Goal: Task Accomplishment & Management: Use online tool/utility

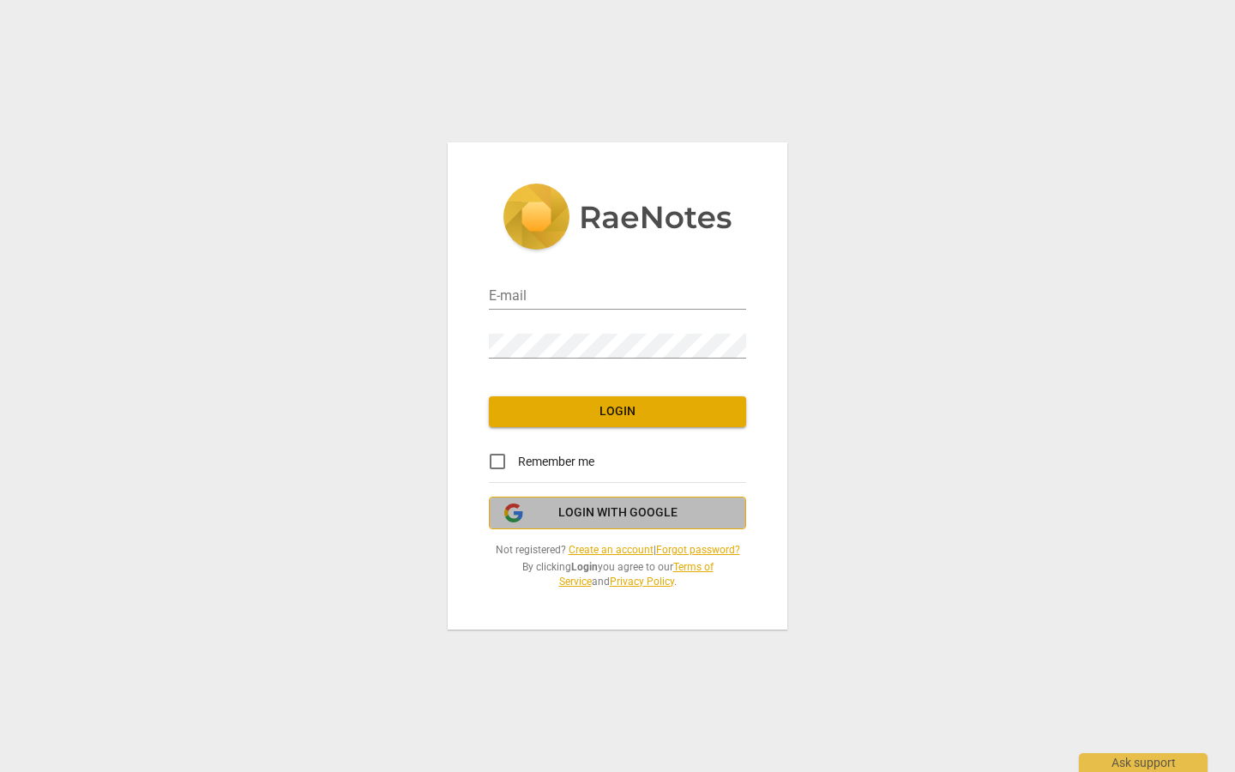
click at [586, 514] on span "Login with Google" at bounding box center [617, 512] width 119 height 17
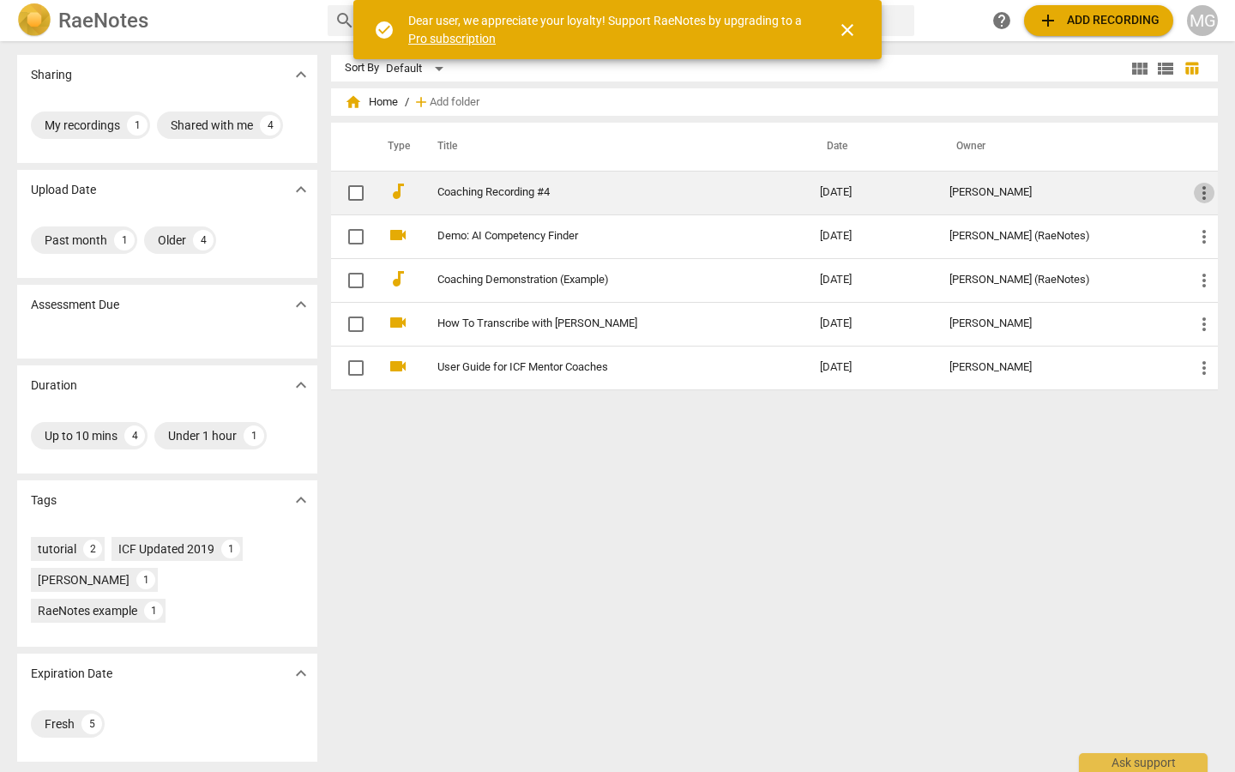
click at [1203, 195] on span "more_vert" at bounding box center [1203, 193] width 21 height 21
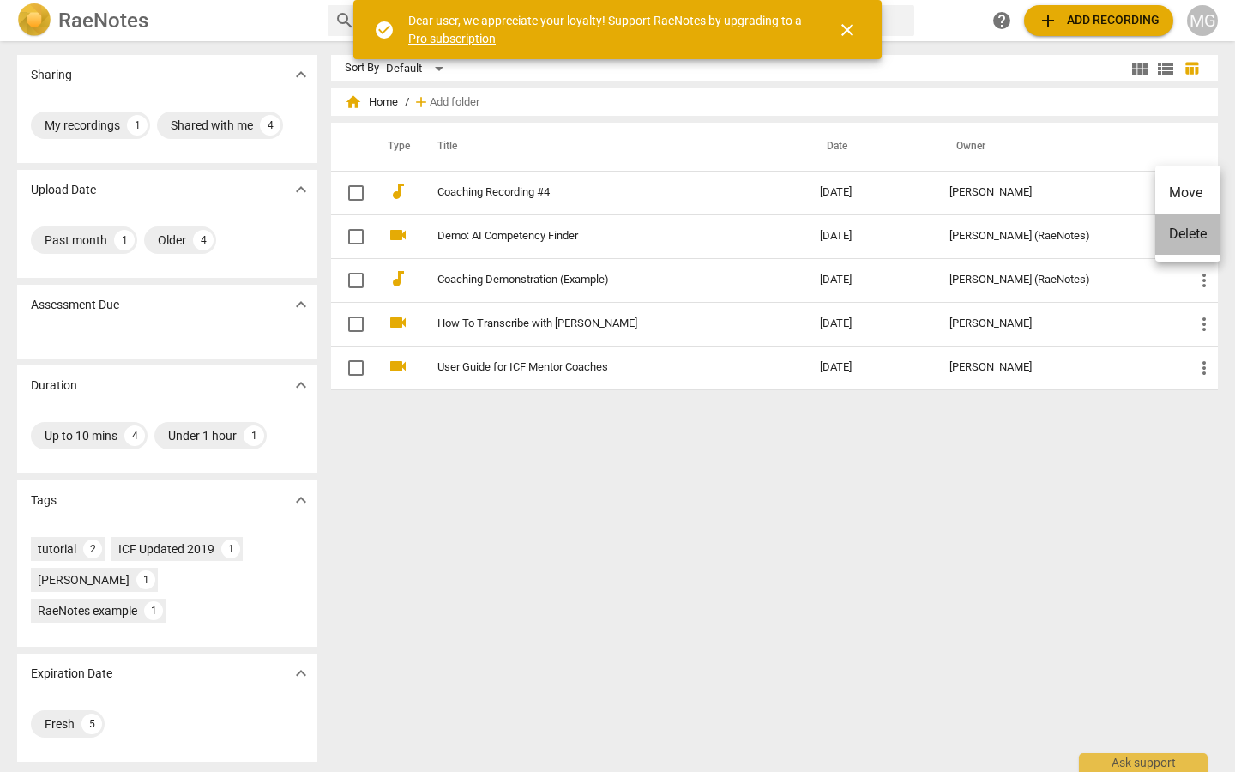
click at [1193, 239] on li "Delete" at bounding box center [1187, 233] width 65 height 41
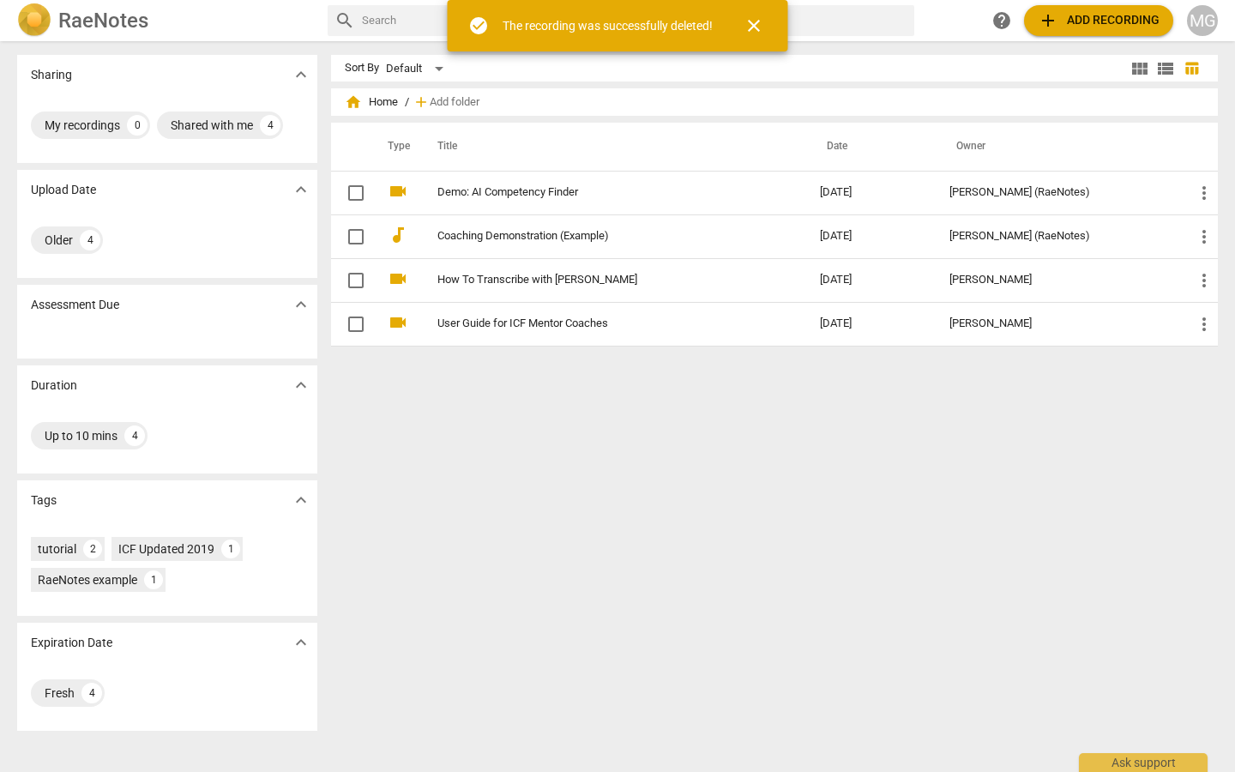
click at [1110, 10] on span "add Add recording" at bounding box center [1098, 20] width 122 height 21
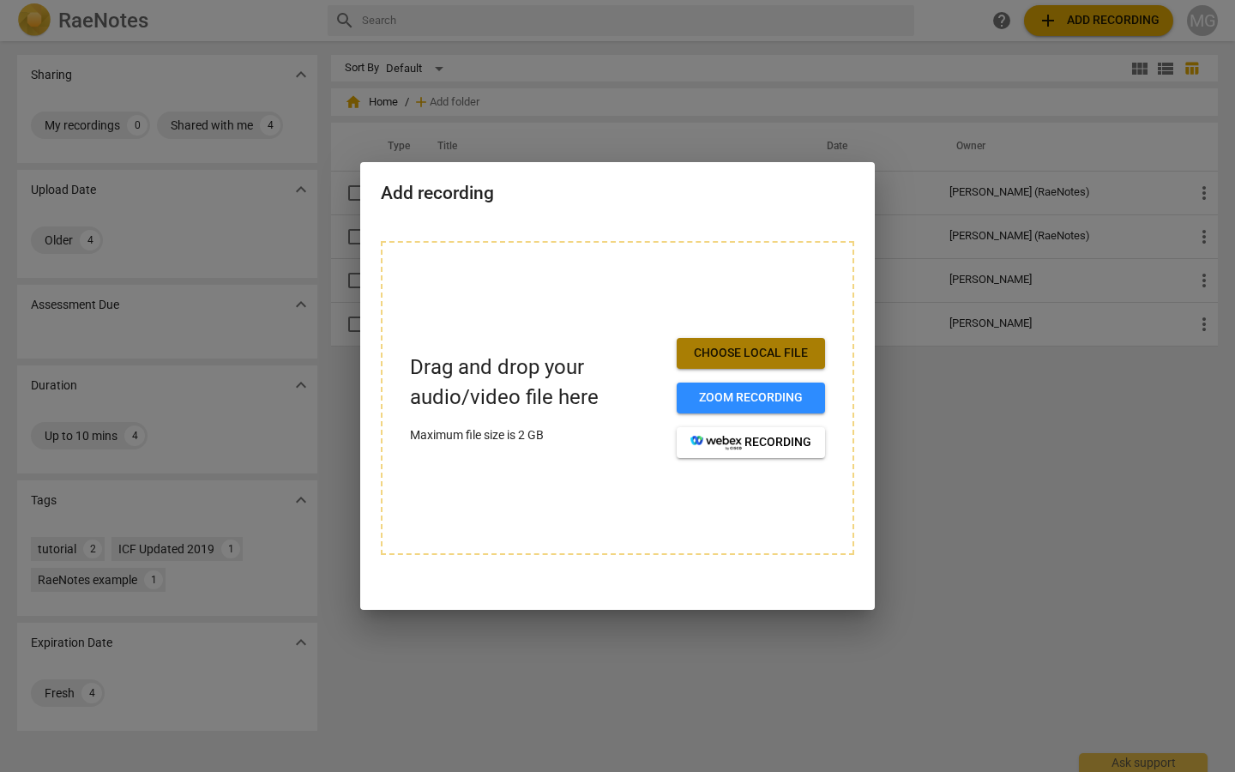
click at [742, 352] on span "Choose local file" at bounding box center [750, 353] width 121 height 17
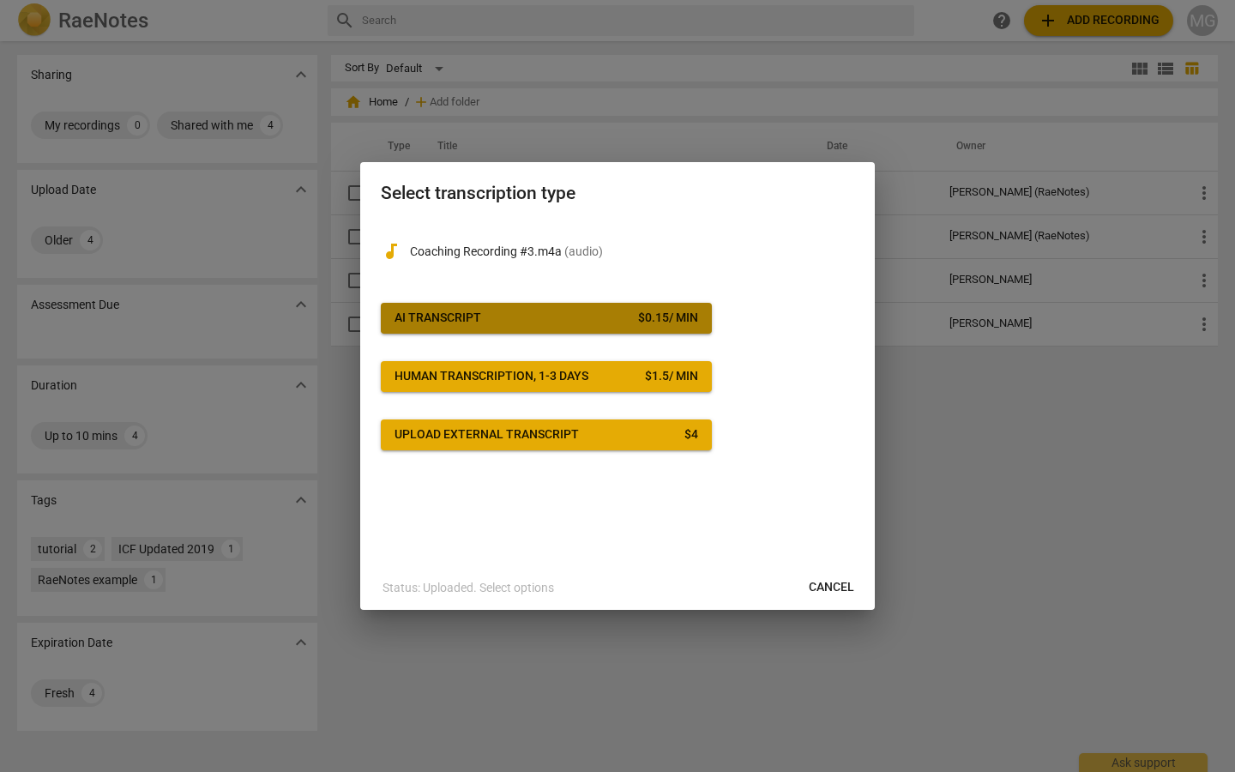
click at [676, 309] on div "$ 0.15 / min" at bounding box center [668, 317] width 60 height 17
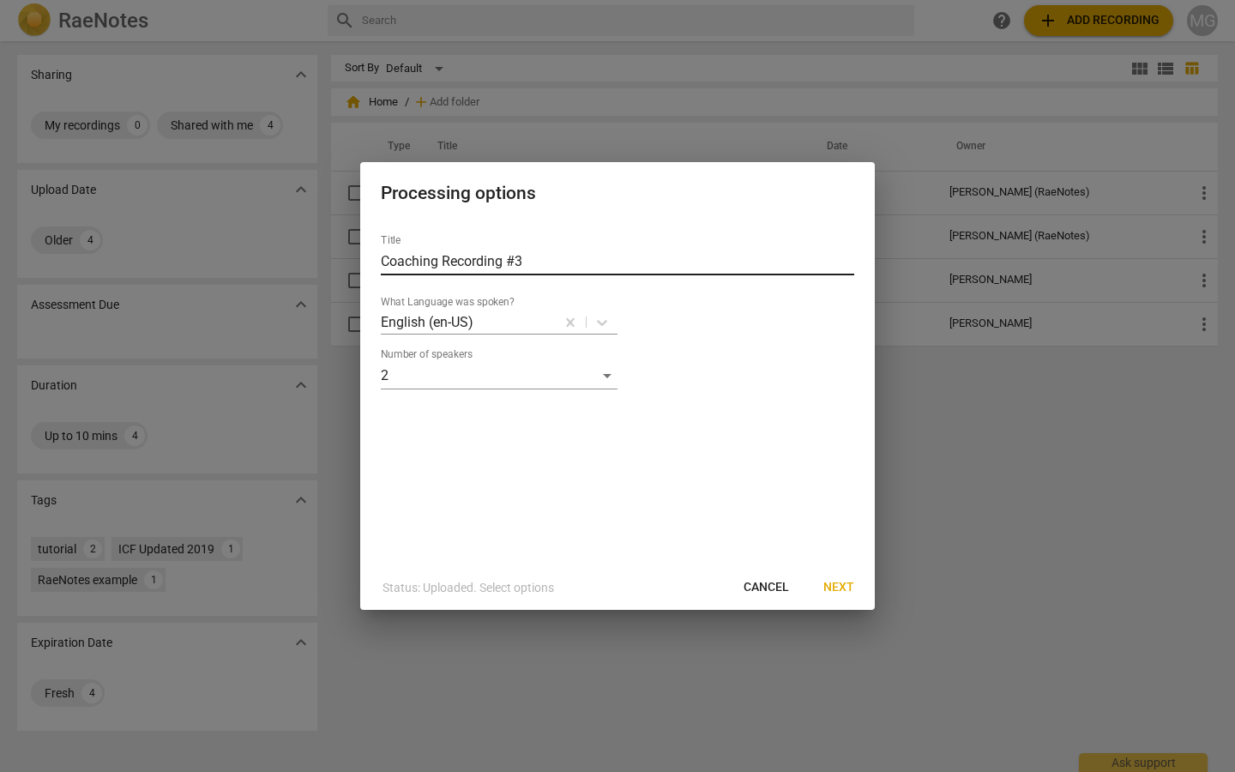
click at [580, 262] on input "Coaching Recording #3" at bounding box center [617, 261] width 473 height 27
type input "Coaching Recording"
click at [844, 596] on button "Next" at bounding box center [838, 587] width 58 height 31
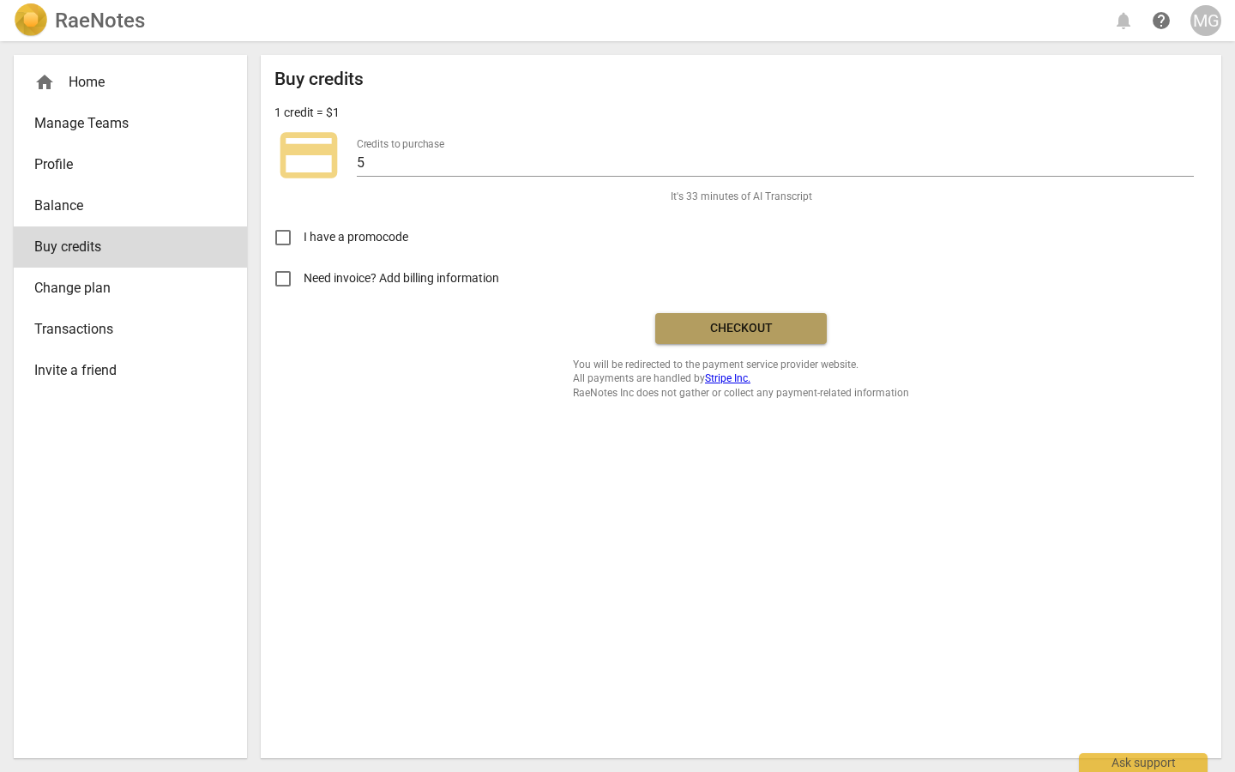
click at [698, 322] on span "Checkout" at bounding box center [741, 328] width 144 height 17
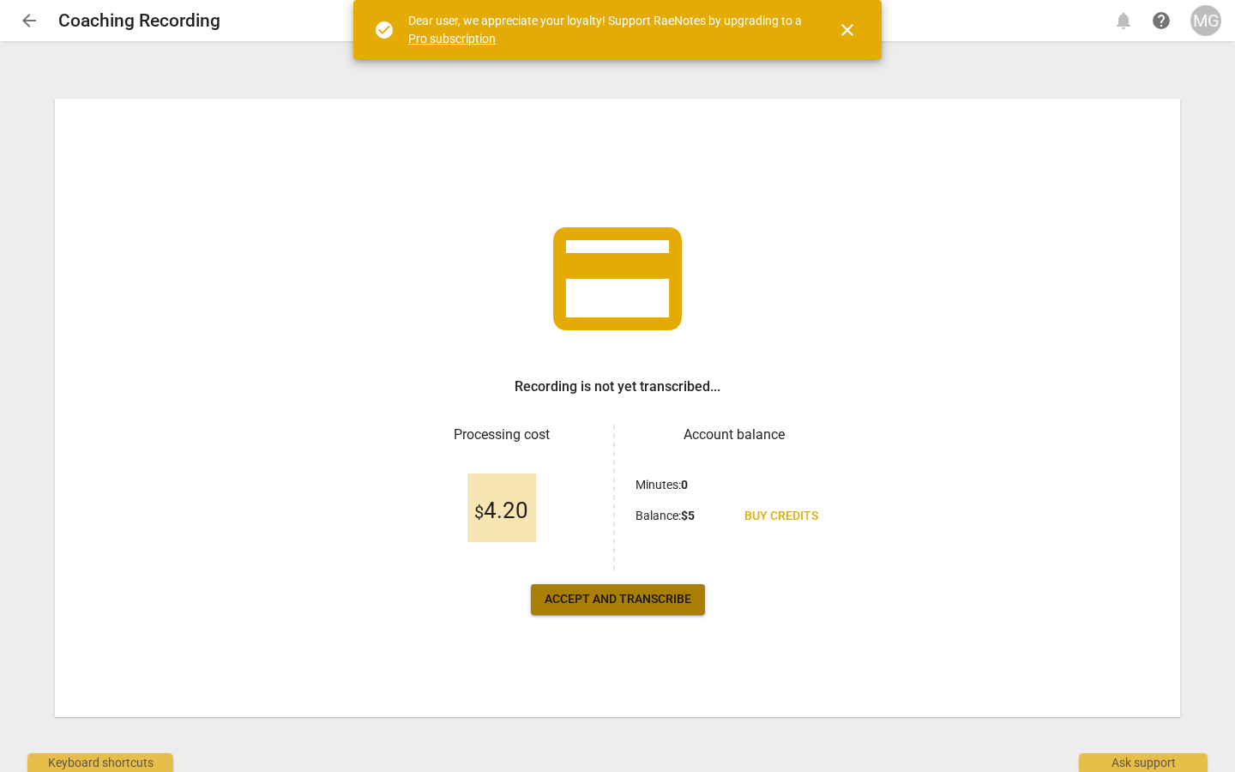
click at [641, 599] on span "Accept and transcribe" at bounding box center [617, 599] width 147 height 17
